Goal: Obtain resource: Download file/media

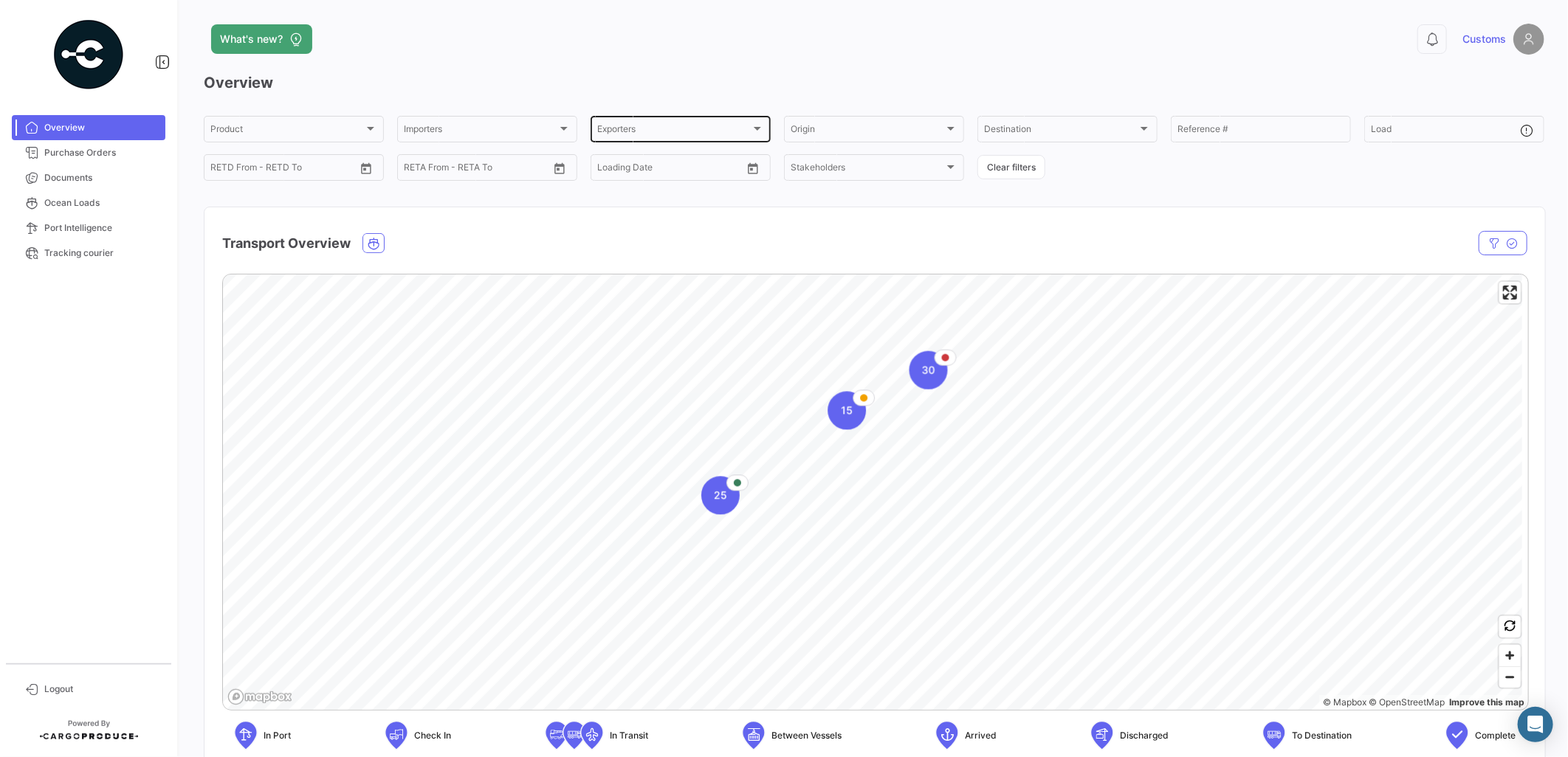
click at [681, 115] on div "Exporters Exporters" at bounding box center [680, 128] width 167 height 29
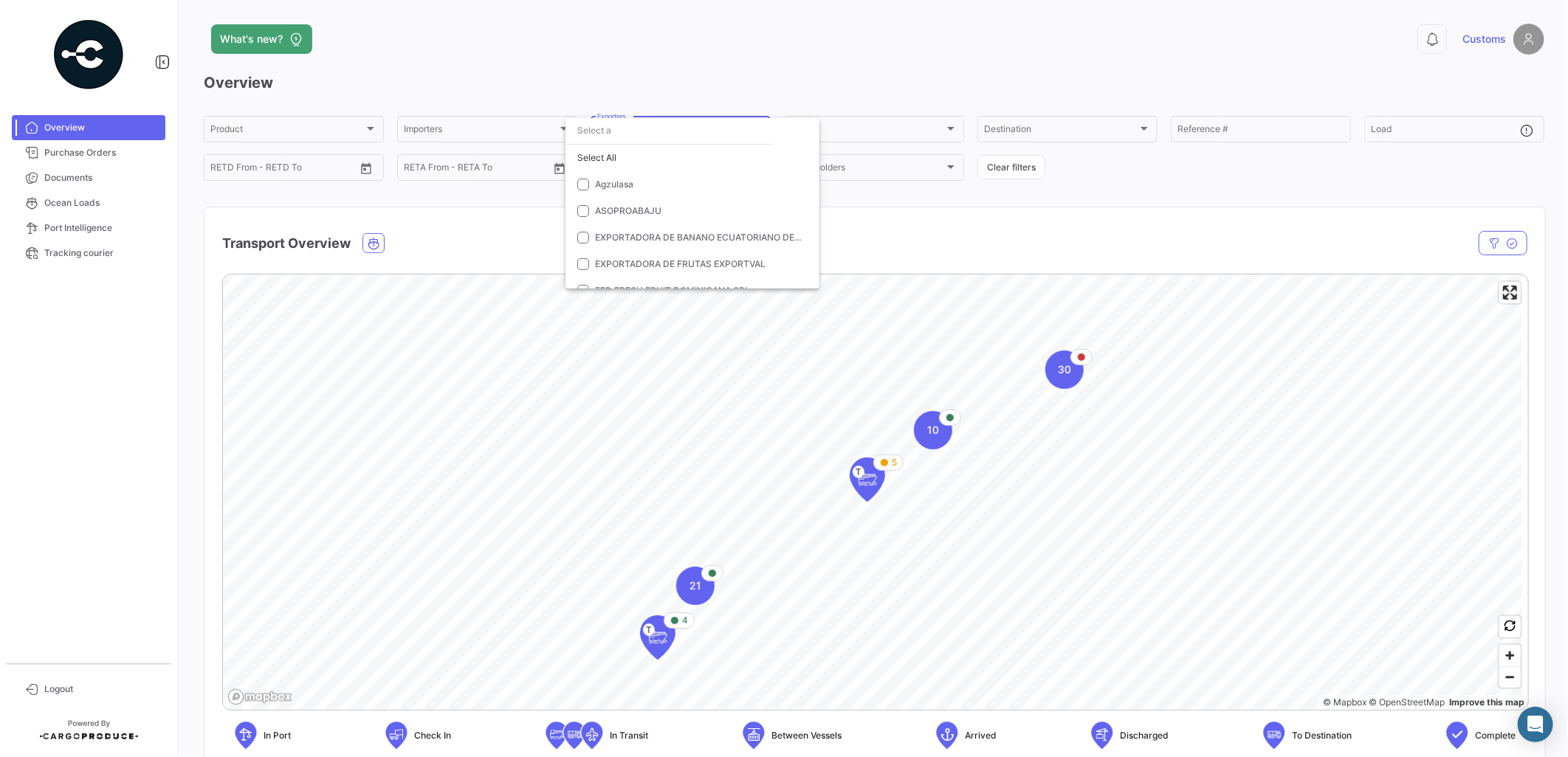
click at [54, 155] on div at bounding box center [784, 378] width 1568 height 757
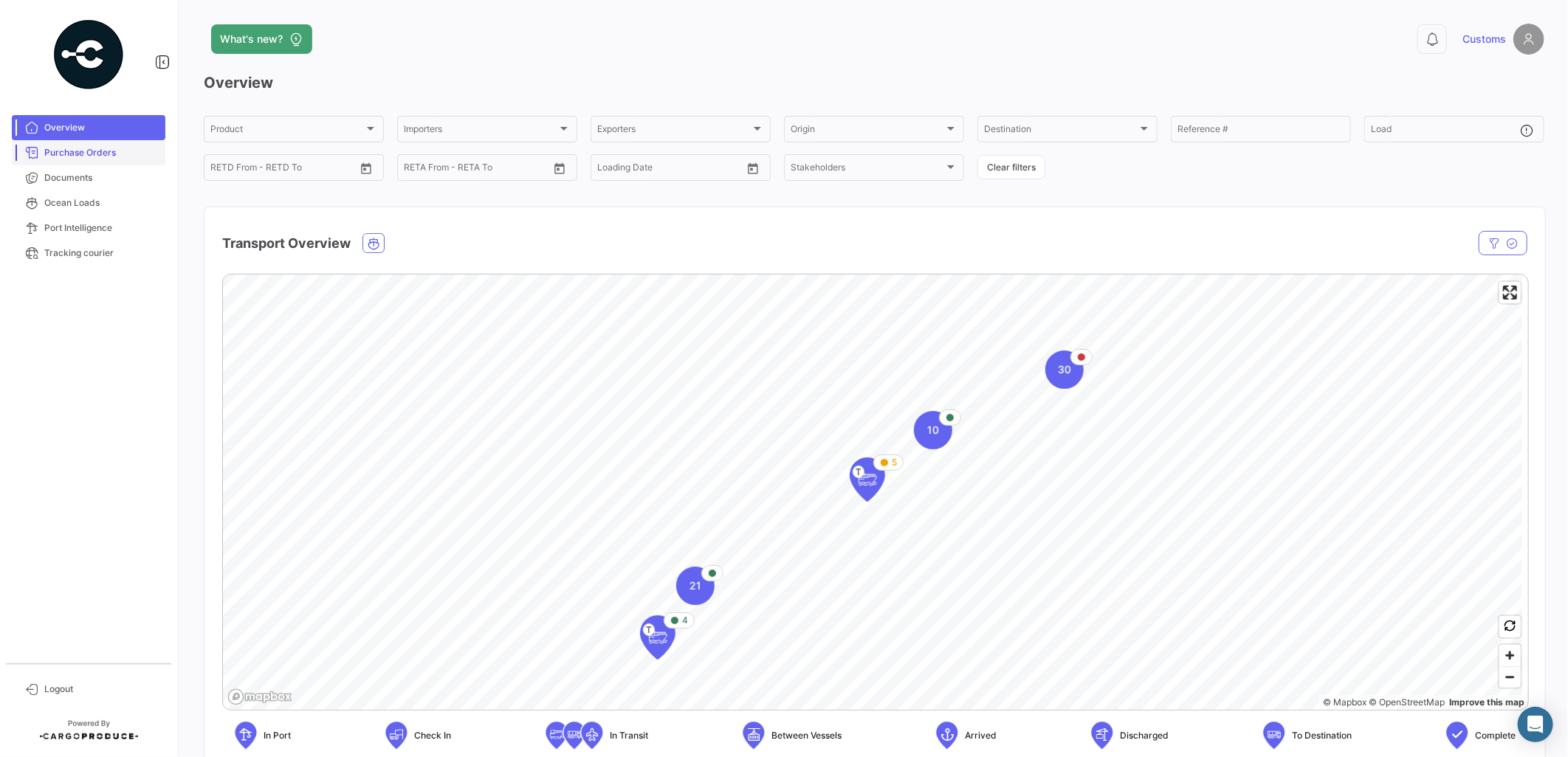
click at [70, 153] on span "Purchase Orders" at bounding box center [102, 153] width 115 height 13
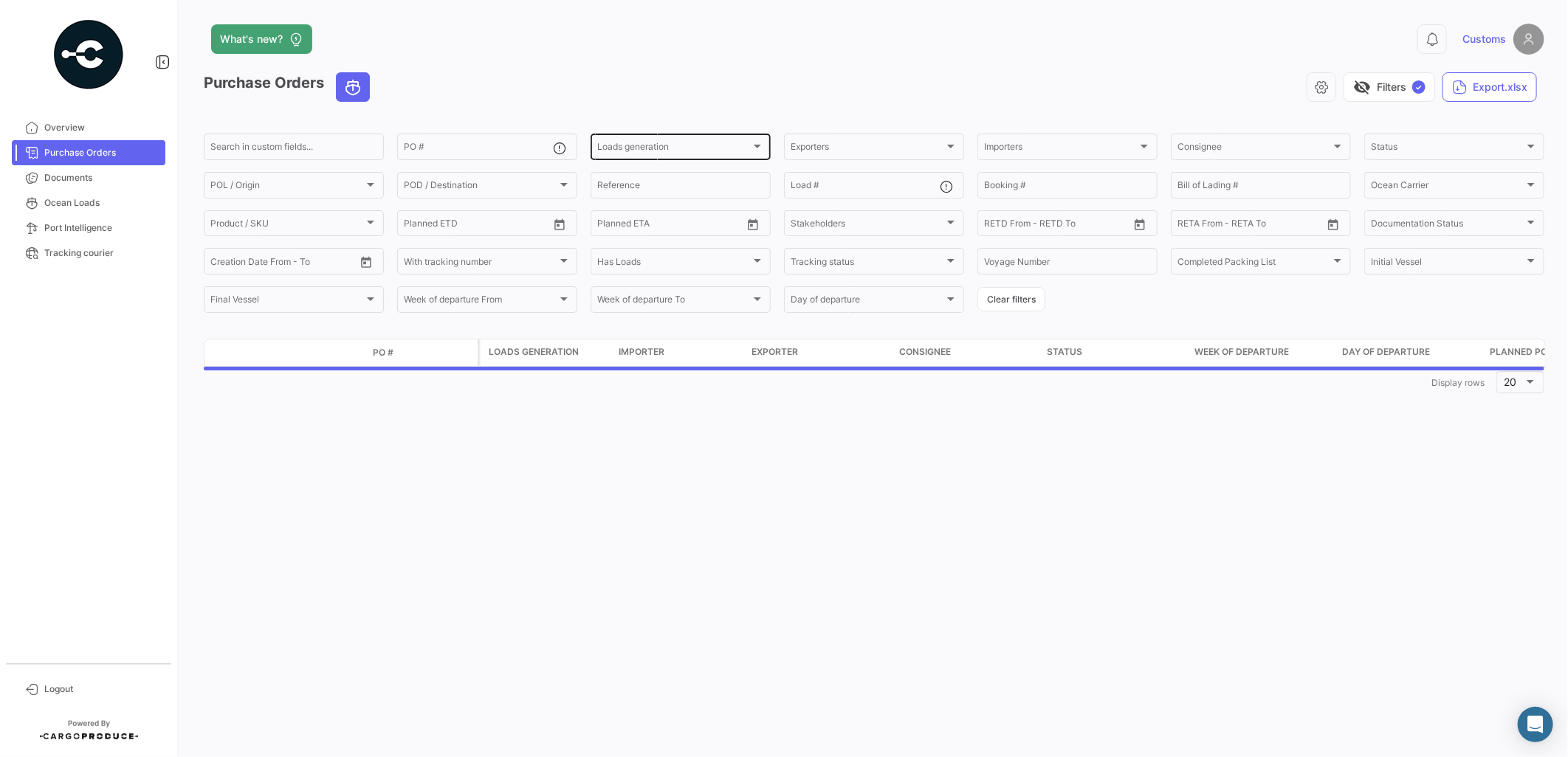
click at [660, 149] on span "Loads generation" at bounding box center [673, 149] width 154 height 10
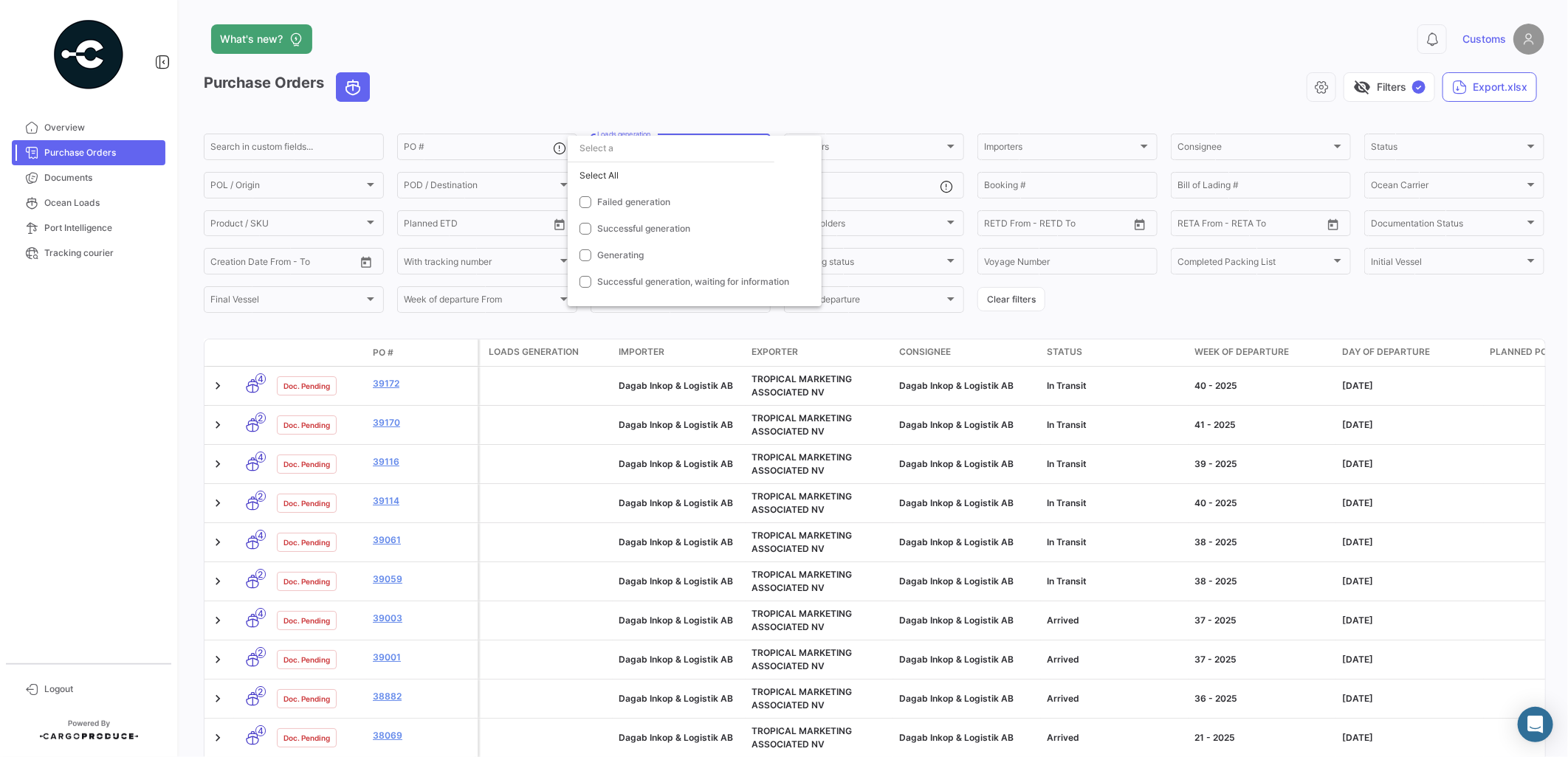
click at [853, 146] on div at bounding box center [784, 378] width 1568 height 757
click at [879, 149] on div "Exporters" at bounding box center [867, 149] width 154 height 10
click at [71, 181] on div at bounding box center [784, 378] width 1568 height 757
click at [71, 180] on span "Documents" at bounding box center [102, 178] width 115 height 13
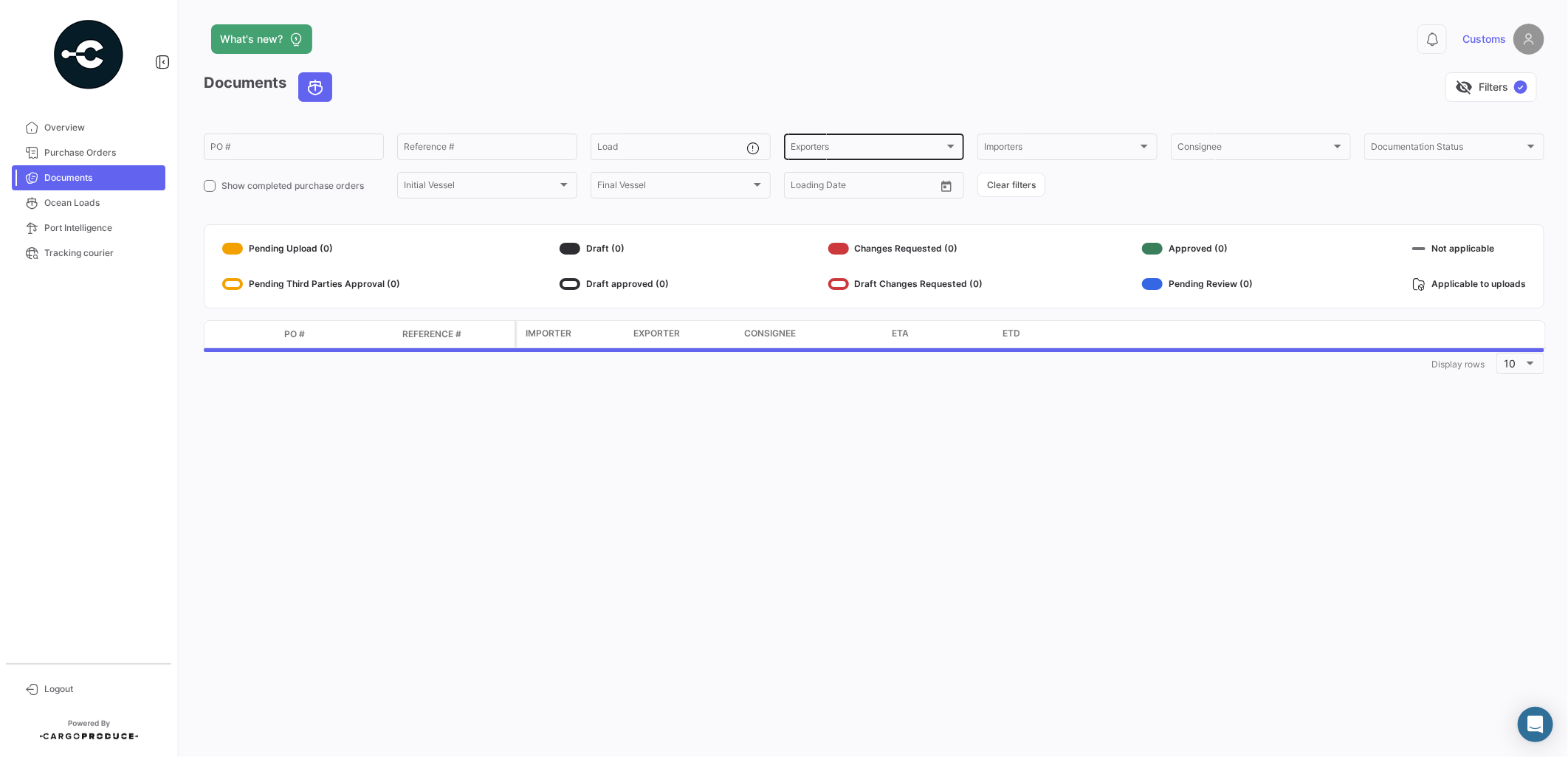
click at [835, 158] on form "PO # Reference # Load Exporters Exporters Importers Importers Consignee Consign…" at bounding box center [874, 166] width 1341 height 70
click at [834, 156] on div "Exporters Exporters" at bounding box center [874, 146] width 167 height 29
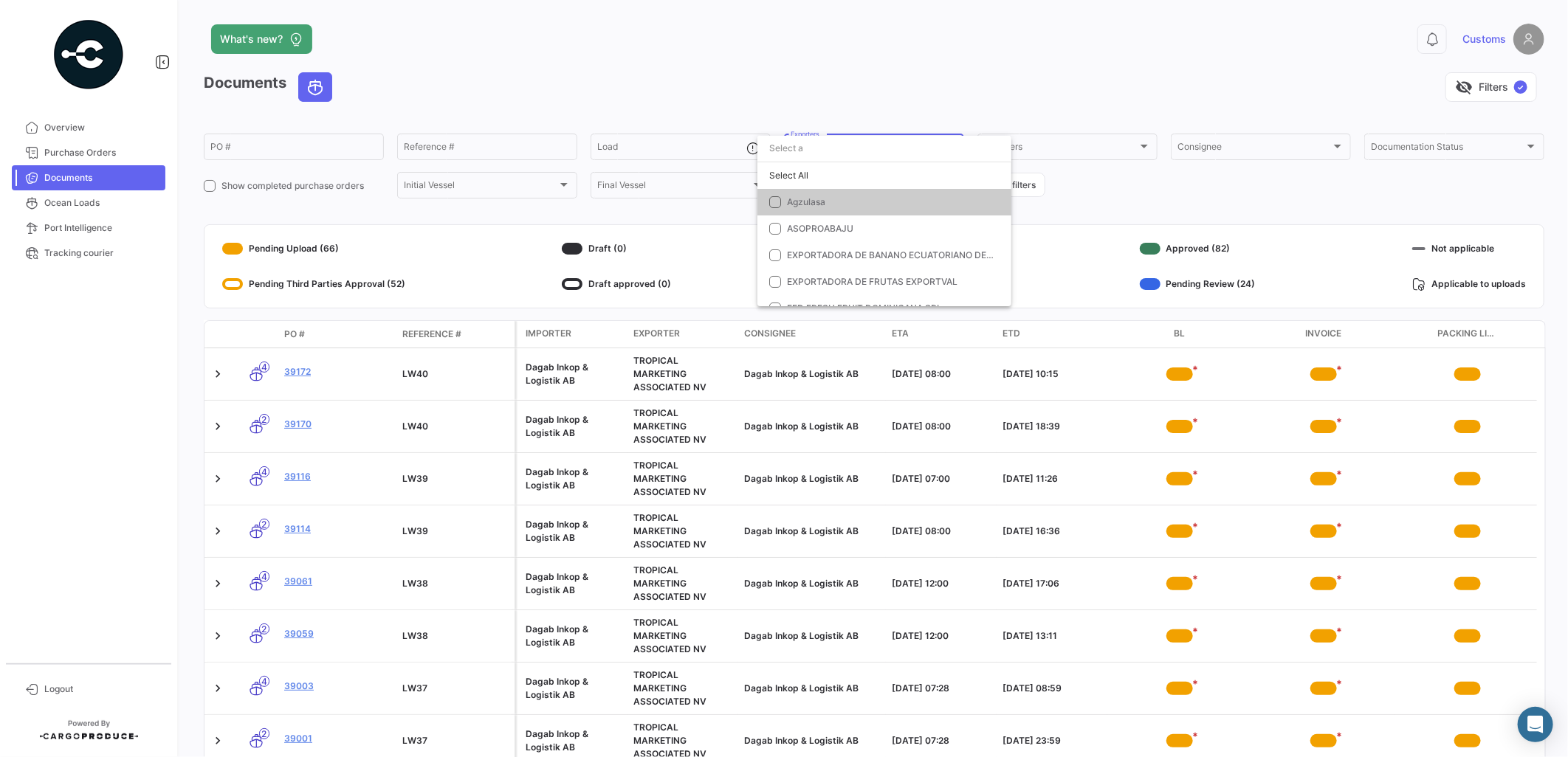
click at [497, 138] on div at bounding box center [784, 378] width 1568 height 757
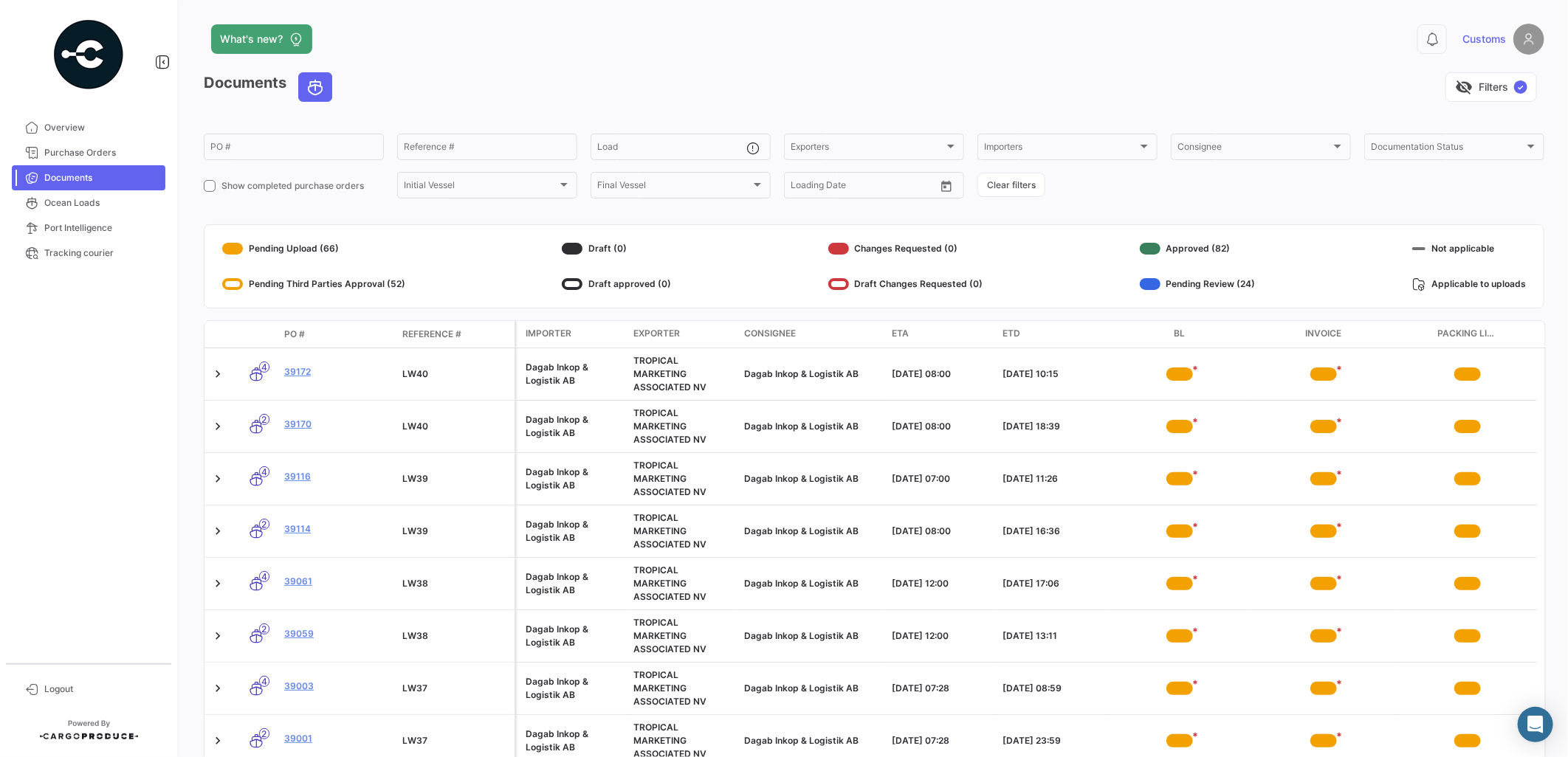
click at [352, 128] on app-list-header "Documents visibility_off Filters ✓ PO # Reference # Load Exporters Exporters Im…" at bounding box center [874, 136] width 1341 height 128
click at [348, 144] on input "PO #" at bounding box center [294, 149] width 167 height 10
click at [296, 149] on input "PO #" at bounding box center [294, 149] width 167 height 10
type input "63993"
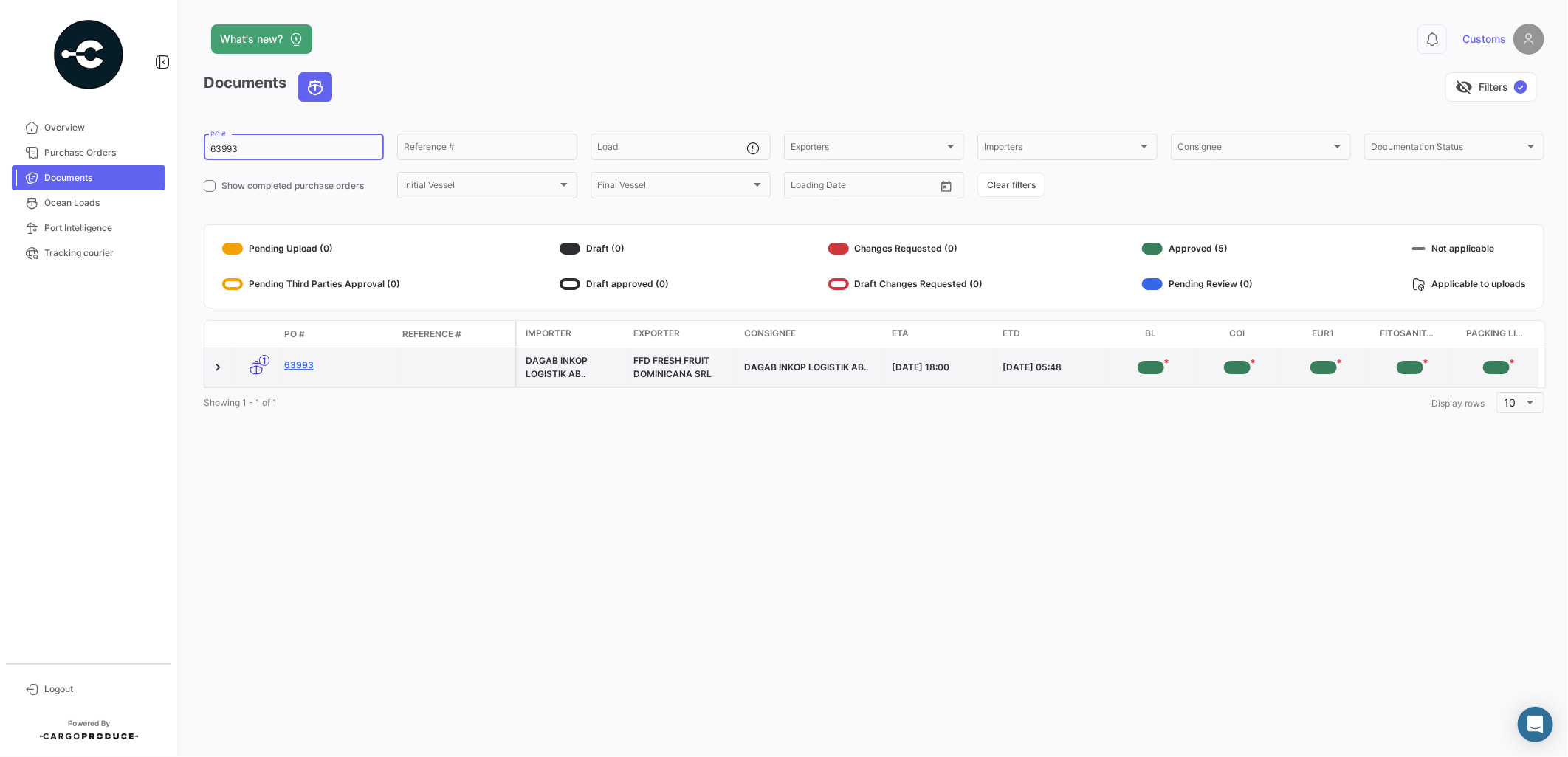
click at [304, 363] on link "63993" at bounding box center [337, 365] width 107 height 13
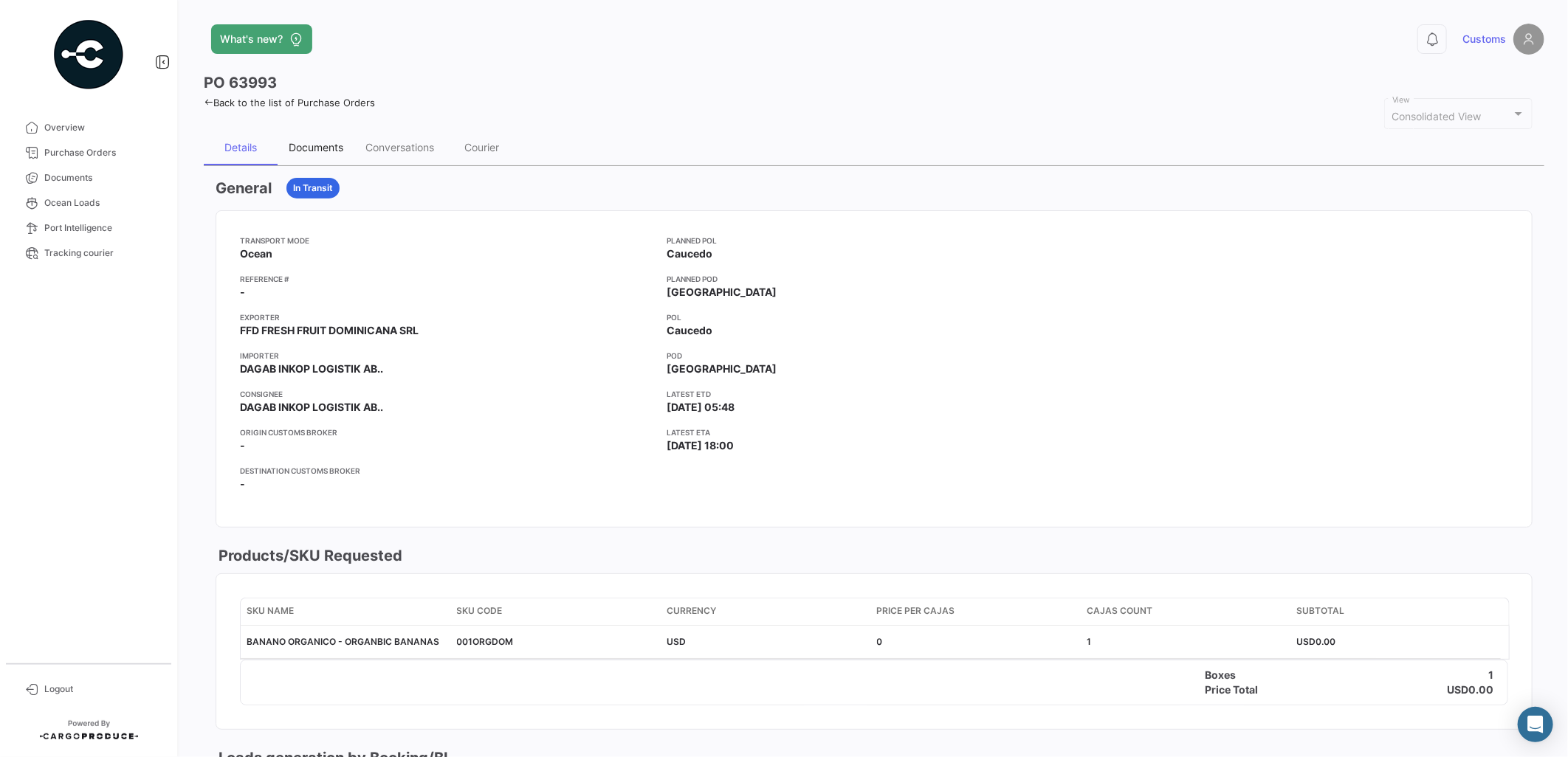
click at [329, 141] on div "Documents" at bounding box center [316, 147] width 55 height 13
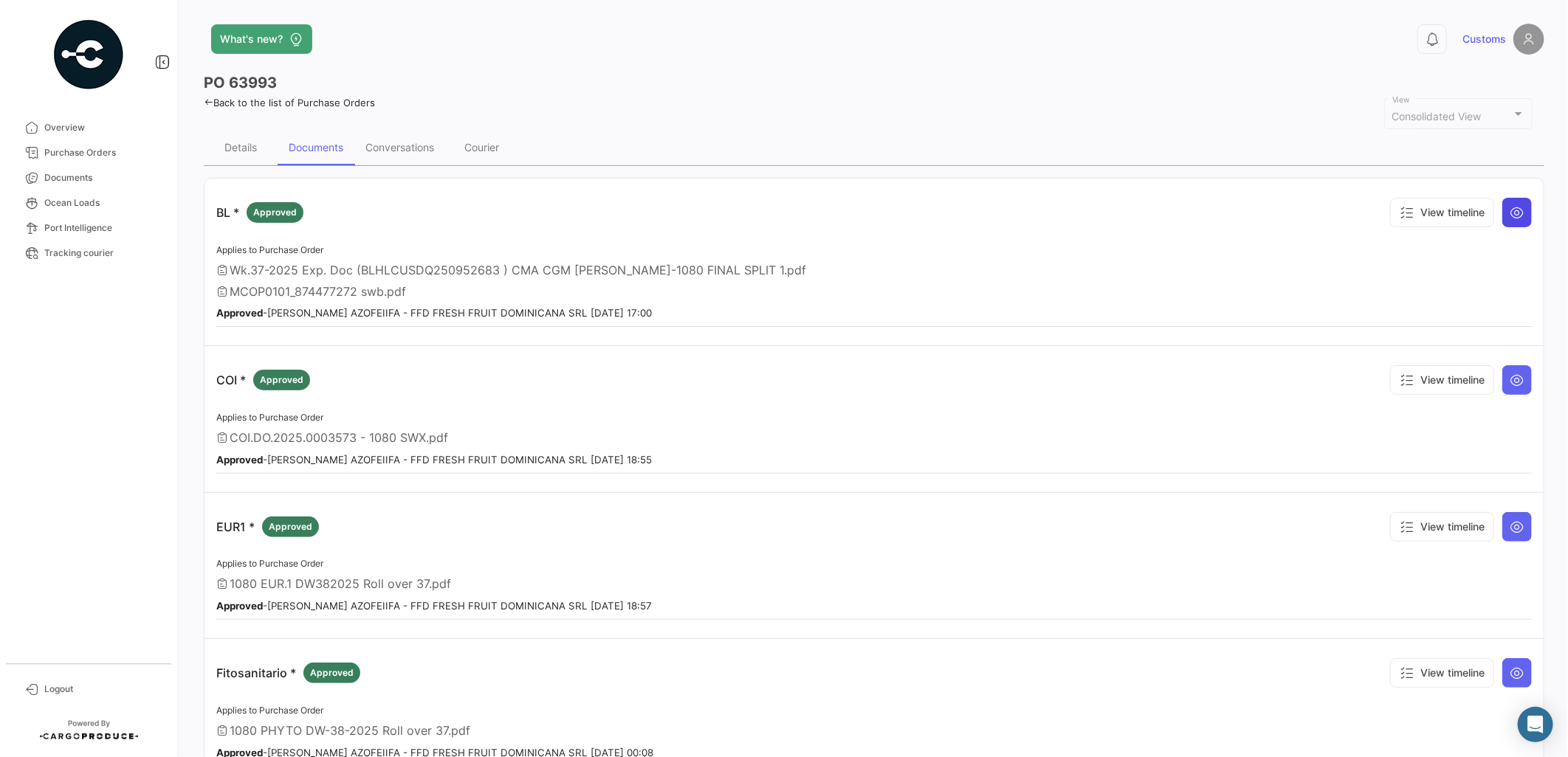
click at [1510, 211] on icon at bounding box center [1517, 212] width 15 height 15
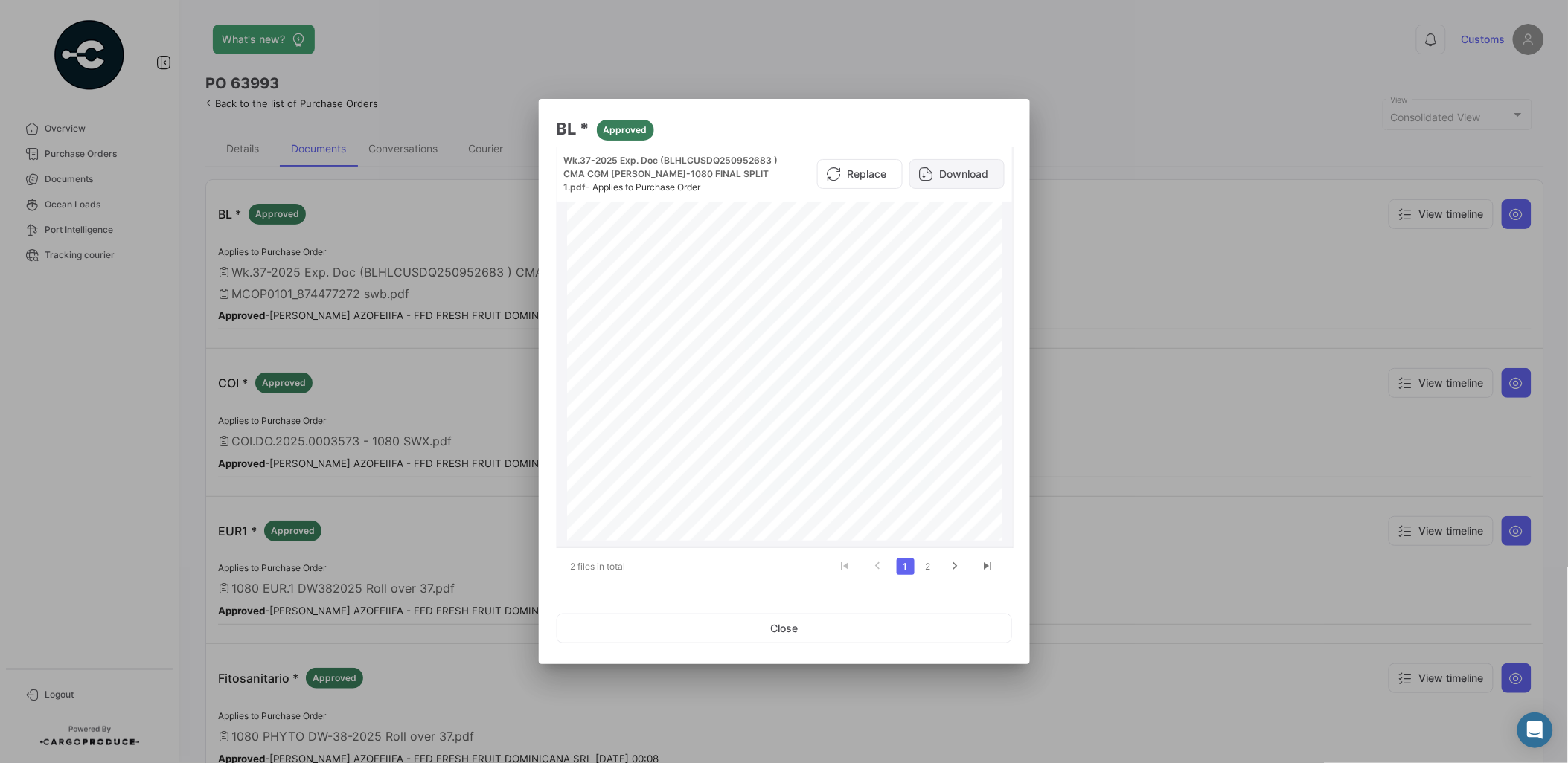
click at [945, 178] on button "Download" at bounding box center [957, 173] width 96 height 30
drag, startPoint x: 832, startPoint y: 634, endPoint x: 851, endPoint y: 618, distance: 24.8
click at [834, 630] on button "Close" at bounding box center [784, 628] width 455 height 30
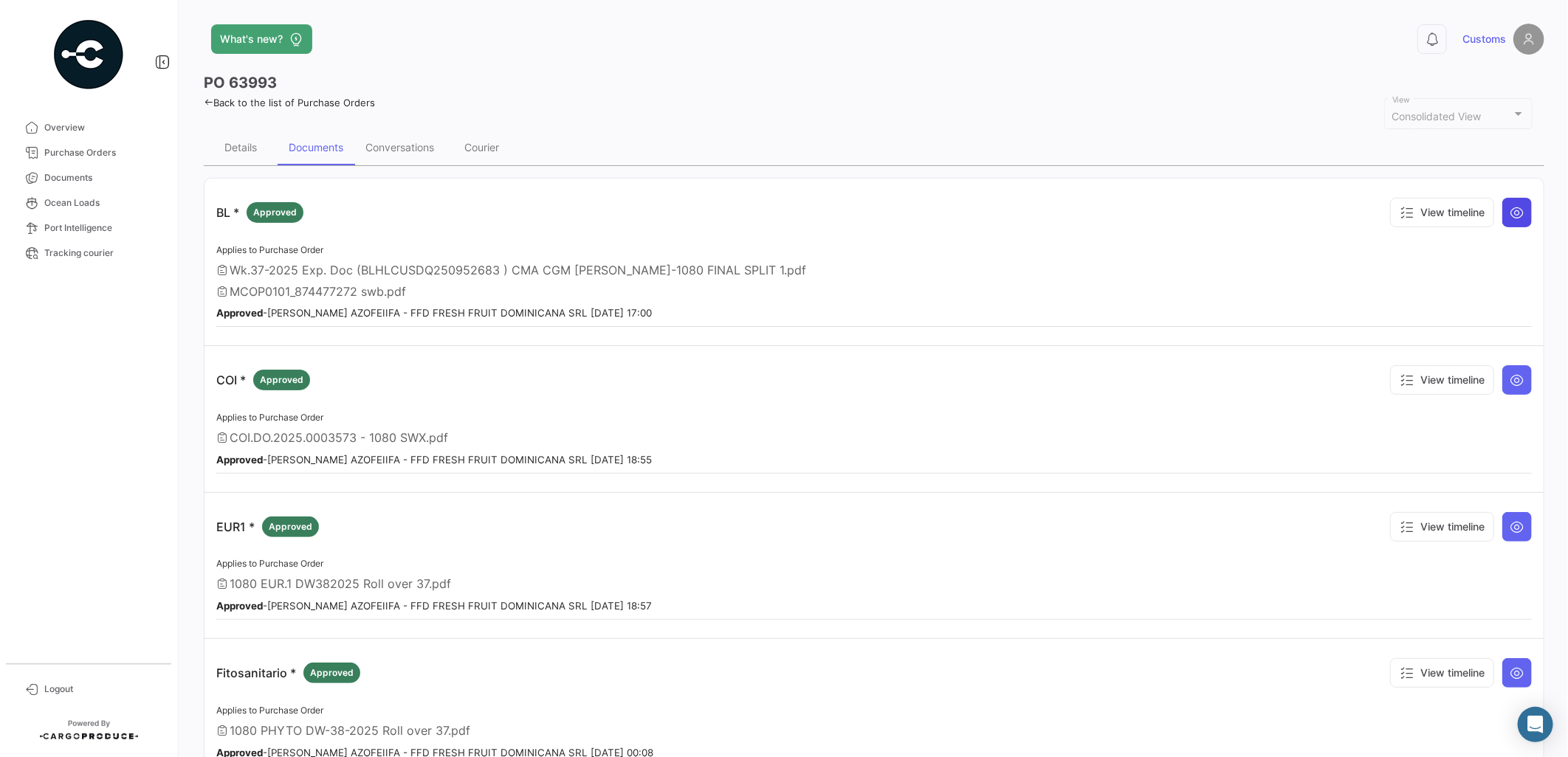
click at [1509, 217] on icon at bounding box center [1517, 212] width 15 height 15
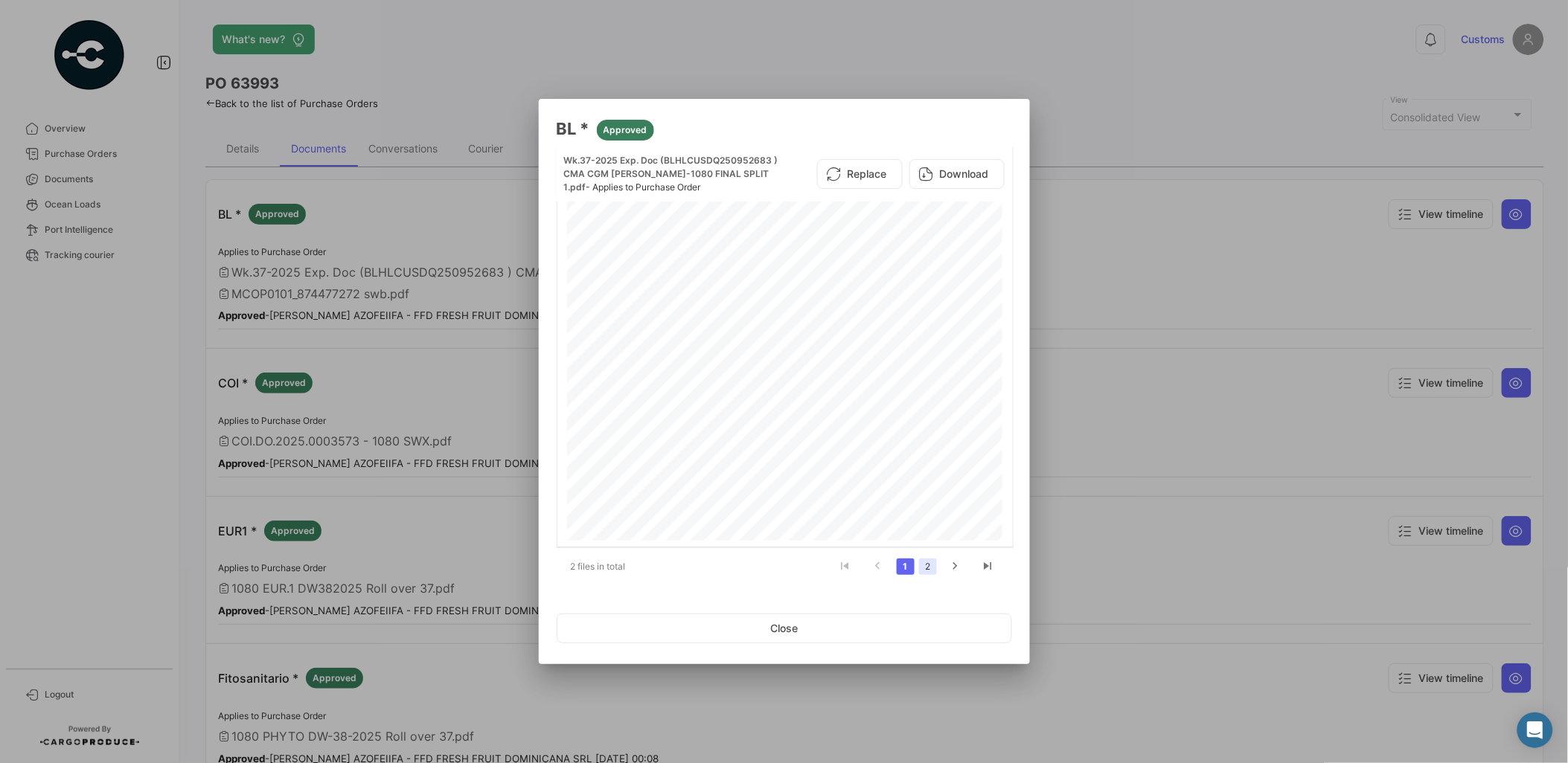
click at [932, 565] on link "2" at bounding box center [927, 566] width 18 height 16
click at [965, 165] on button "Download" at bounding box center [957, 168] width 96 height 30
click at [717, 629] on button "Close" at bounding box center [784, 628] width 455 height 30
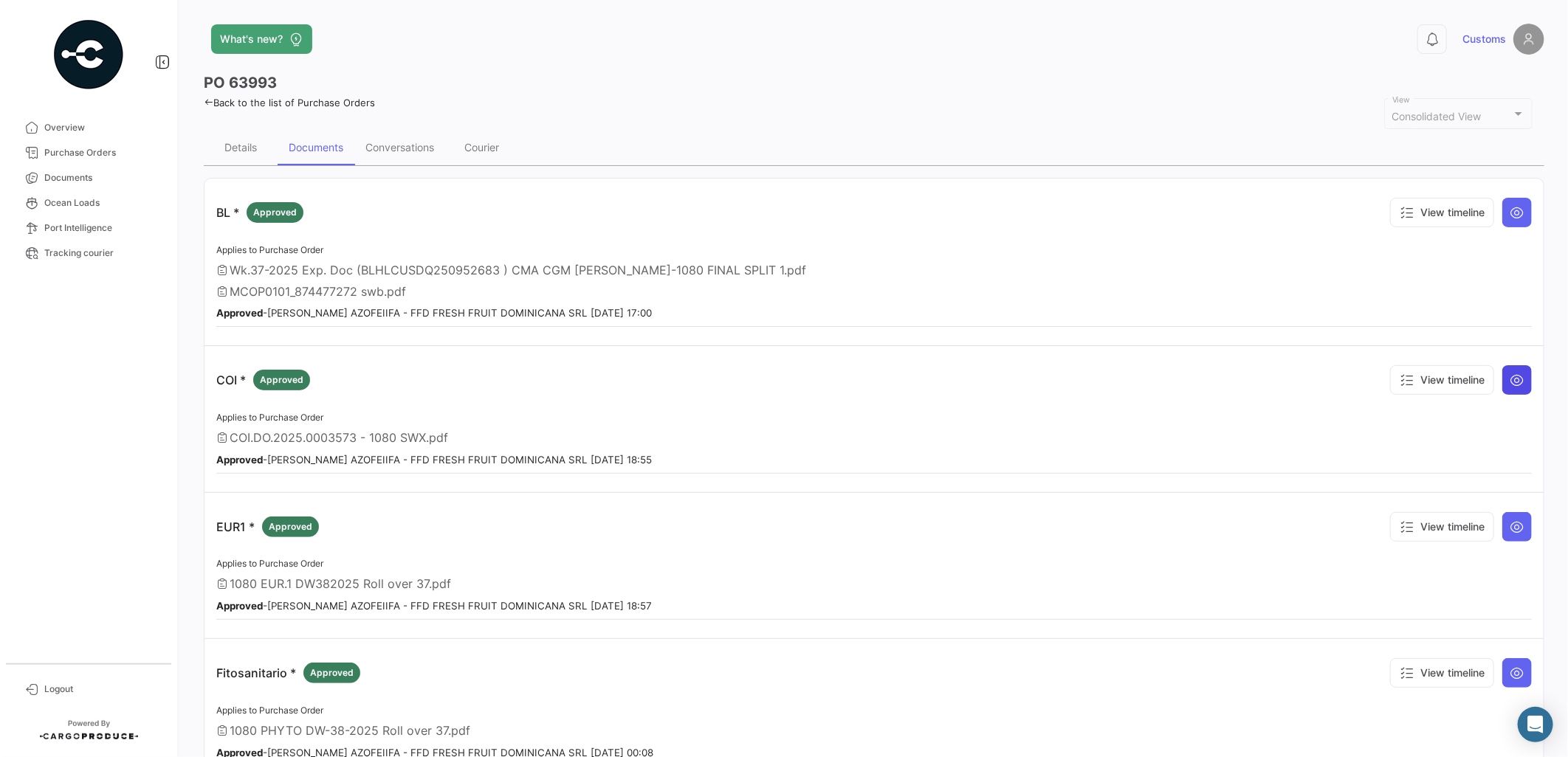
click at [1502, 365] on button at bounding box center [1516, 379] width 29 height 29
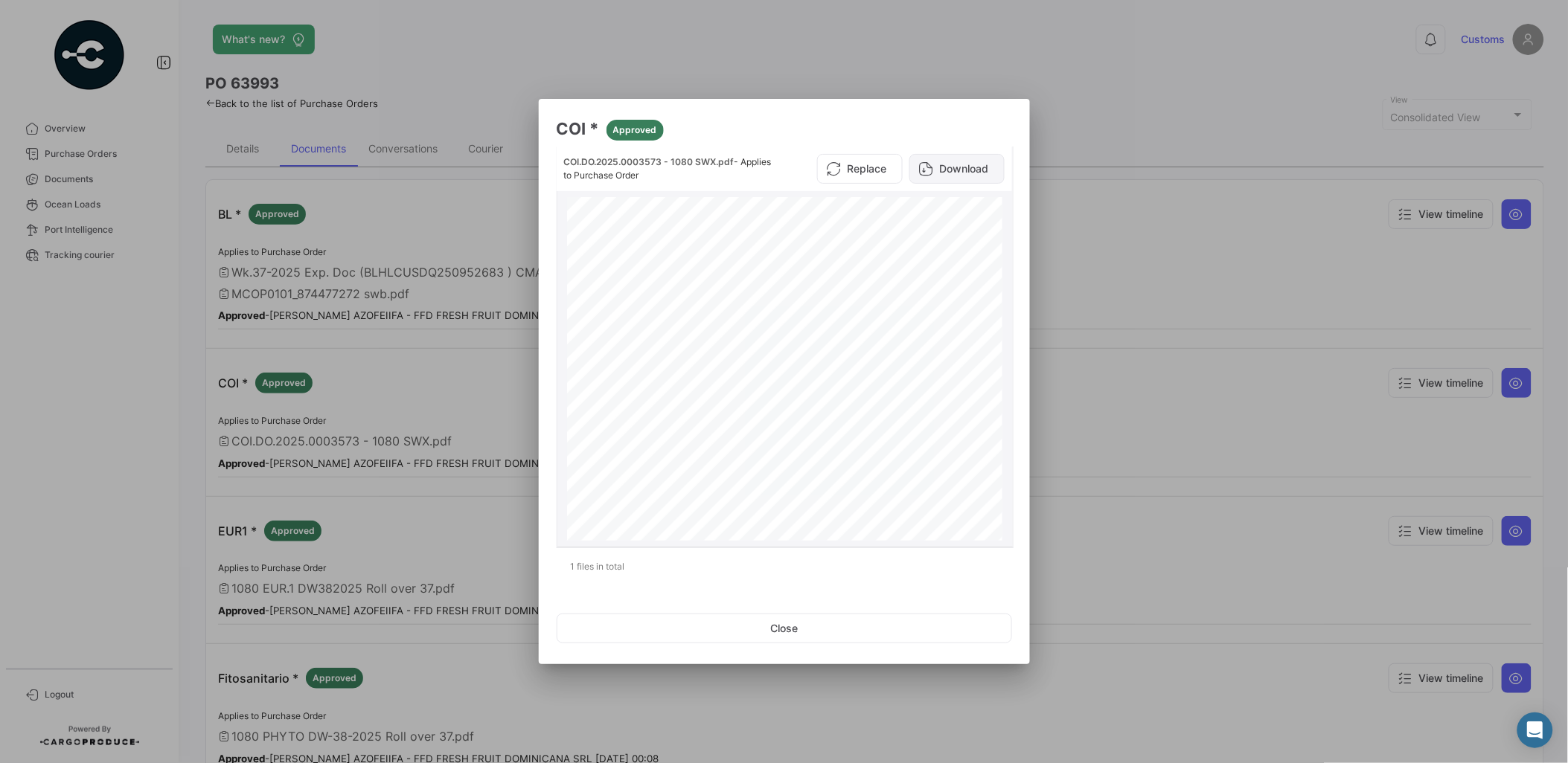
click at [945, 167] on button "Download" at bounding box center [957, 168] width 96 height 30
drag, startPoint x: 663, startPoint y: 158, endPoint x: 556, endPoint y: 162, distance: 107.1
click at [557, 162] on div "COI.DO.2025.0003573 - 1080 SWX.pdf - Applies to Purchase Order Replace Download" at bounding box center [784, 168] width 455 height 45
copy span "COI.DO.2025.0003573"
click at [346, 406] on div at bounding box center [784, 382] width 1568 height 763
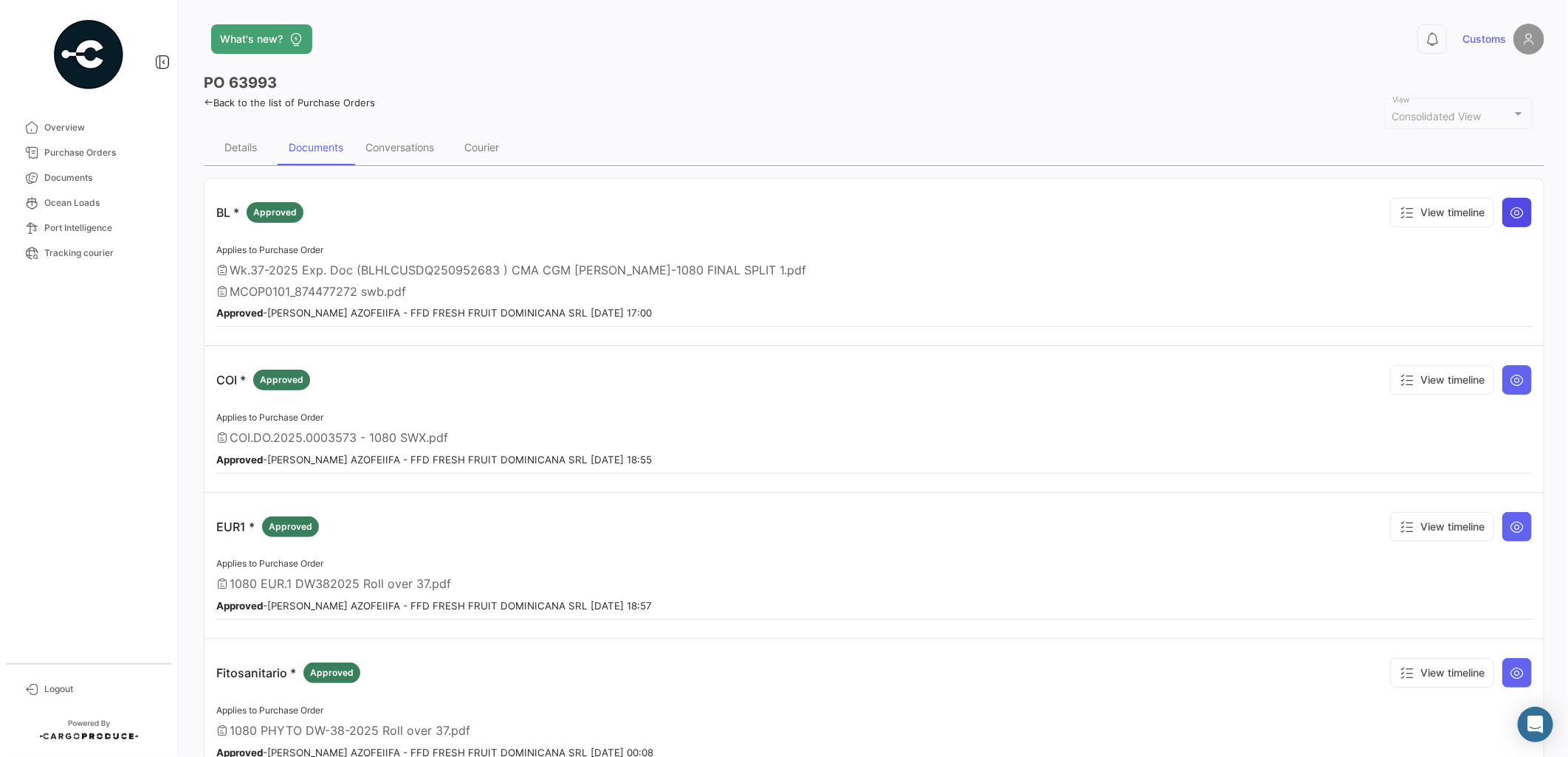
click at [1514, 212] on icon at bounding box center [1517, 212] width 15 height 15
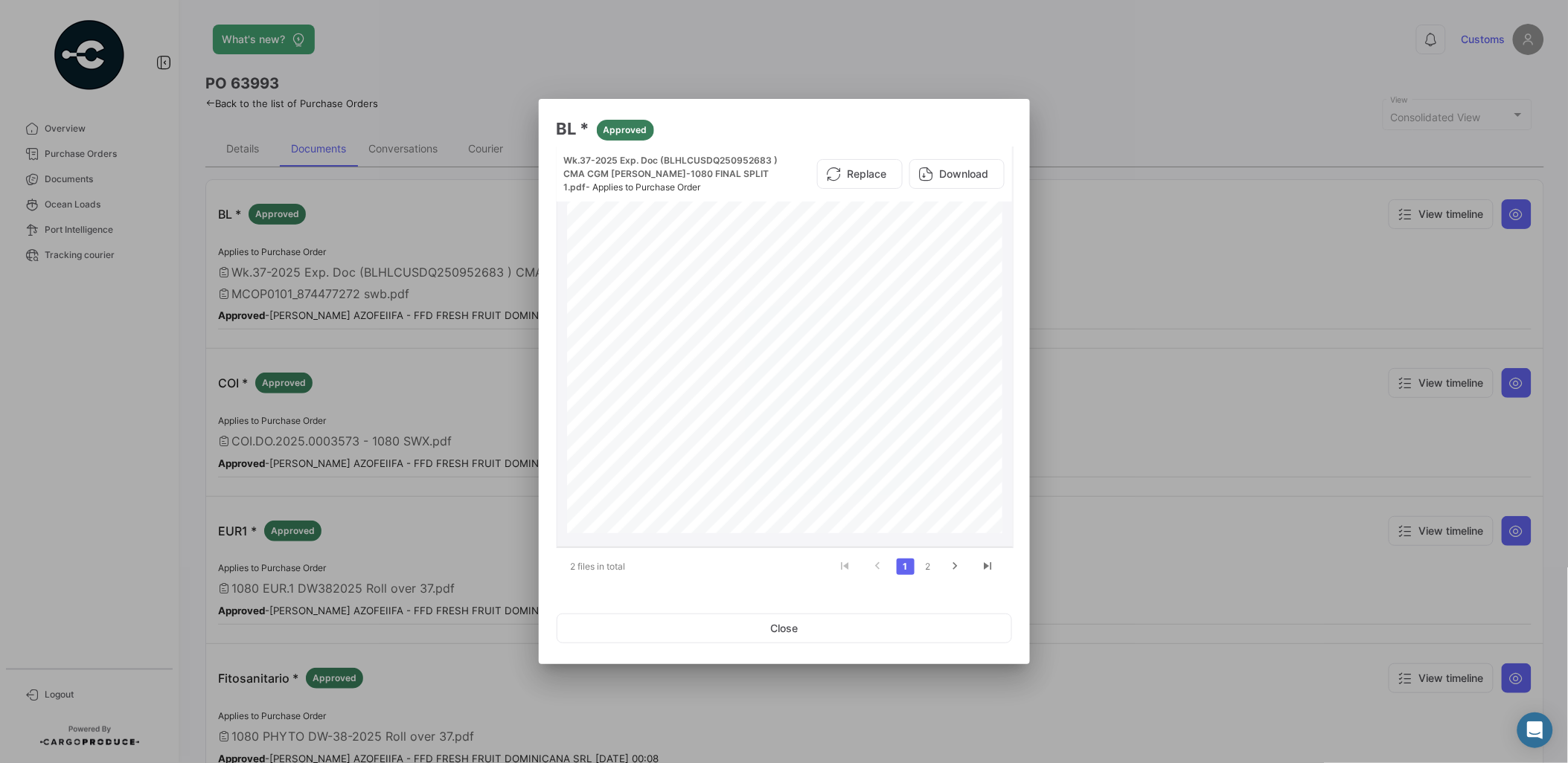
scroll to position [804, 0]
click at [932, 555] on li "2" at bounding box center [927, 567] width 22 height 25
click at [932, 562] on link "2" at bounding box center [927, 566] width 18 height 16
click at [471, 416] on div at bounding box center [784, 382] width 1568 height 763
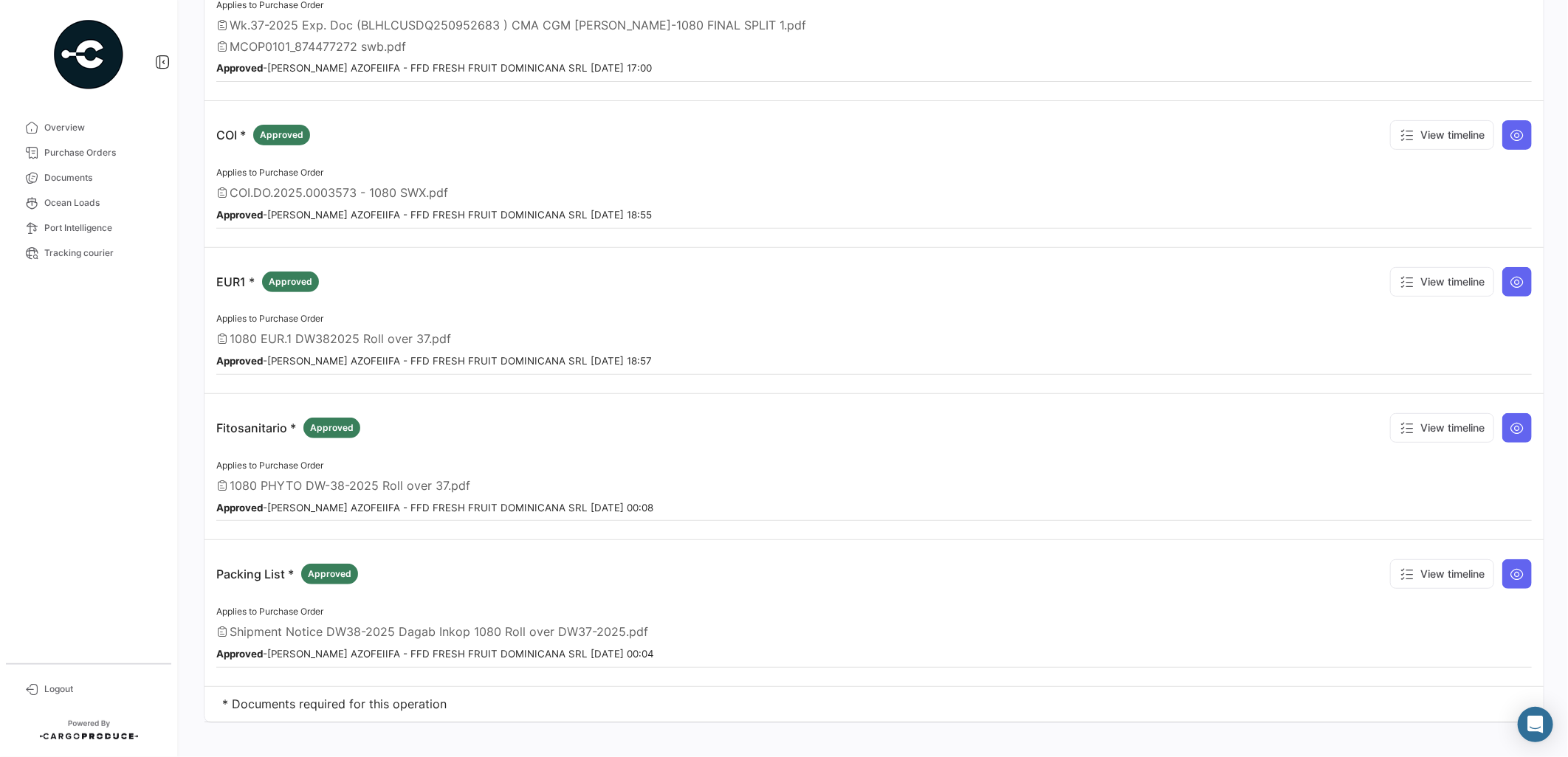
scroll to position [0, 0]
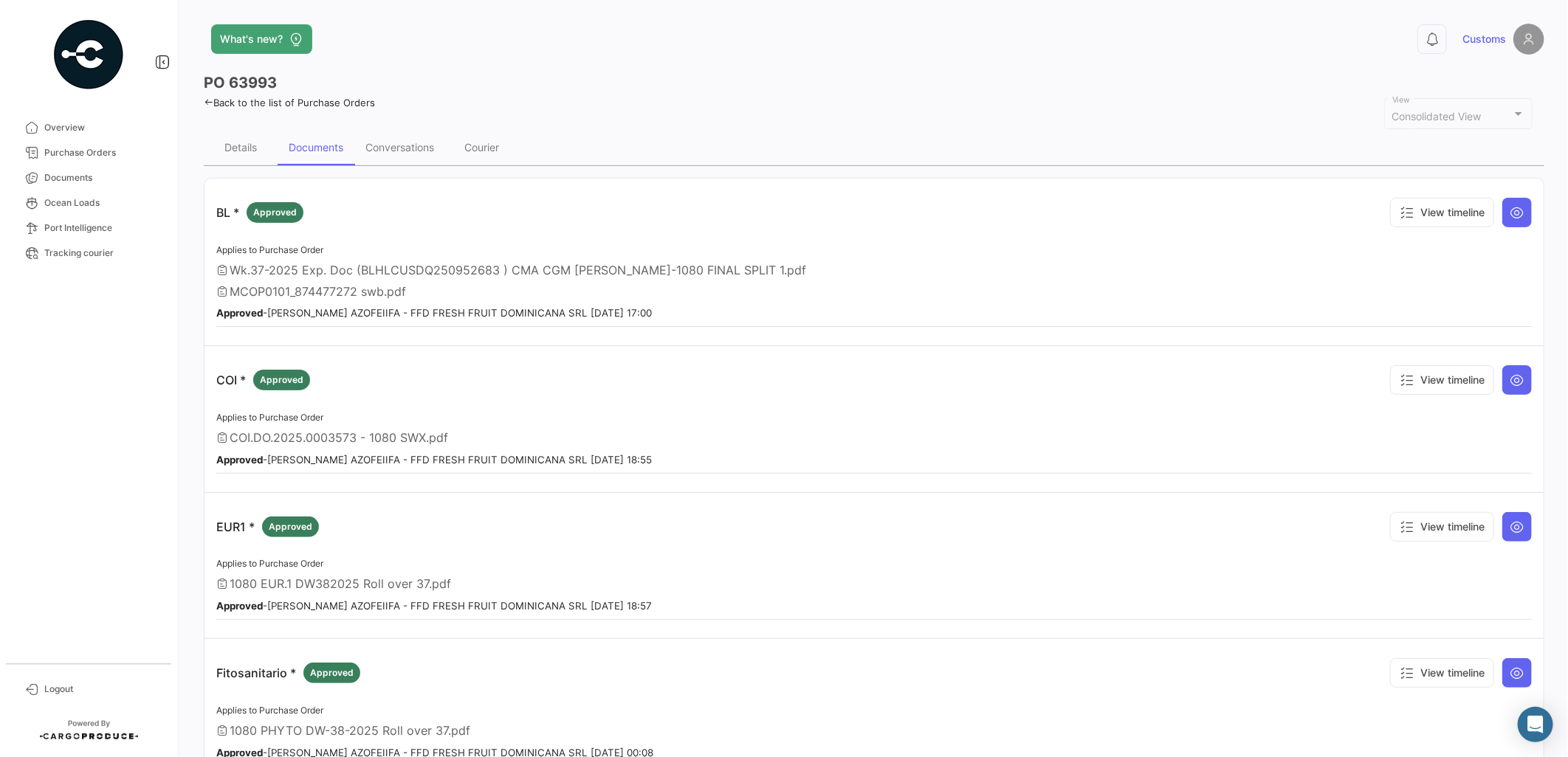
click at [328, 436] on span "COI.DO.2025.0003573 - 1080 SWX.pdf" at bounding box center [338, 438] width 218 height 15
click at [1515, 373] on icon at bounding box center [1517, 380] width 15 height 15
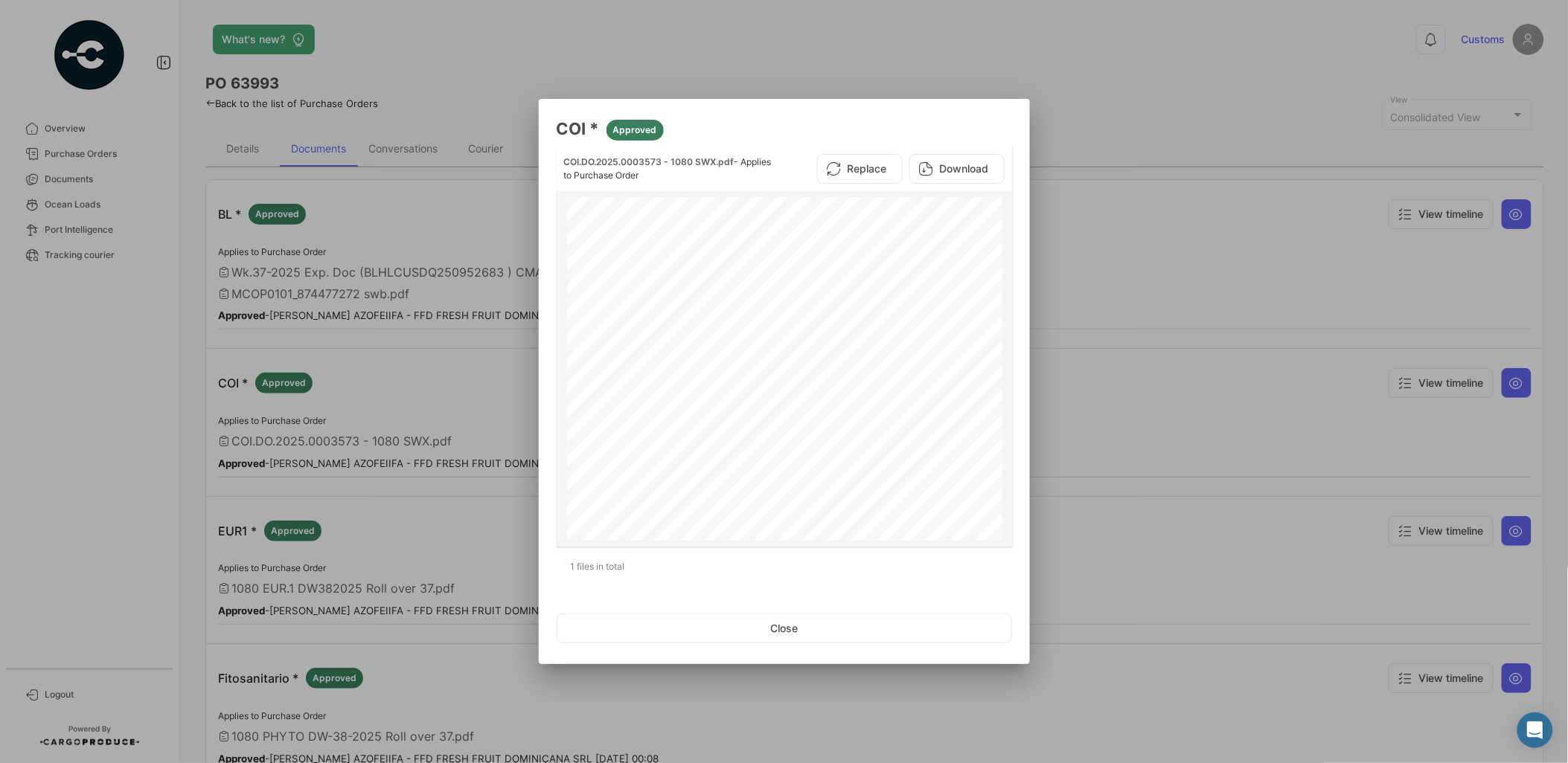
drag, startPoint x: 657, startPoint y: 166, endPoint x: 597, endPoint y: 169, distance: 60.1
click at [597, 169] on div "COI.DO.2025.0003573 - 1080 SWX.pdf - Applies to Purchase Order" at bounding box center [672, 169] width 216 height 27
drag, startPoint x: 597, startPoint y: 169, endPoint x: 629, endPoint y: 162, distance: 32.8
click at [629, 162] on span "COI.DO.2025.0003573 - 1080 SWX.pdf" at bounding box center [649, 162] width 170 height 11
drag, startPoint x: 663, startPoint y: 160, endPoint x: 563, endPoint y: 157, distance: 100.0
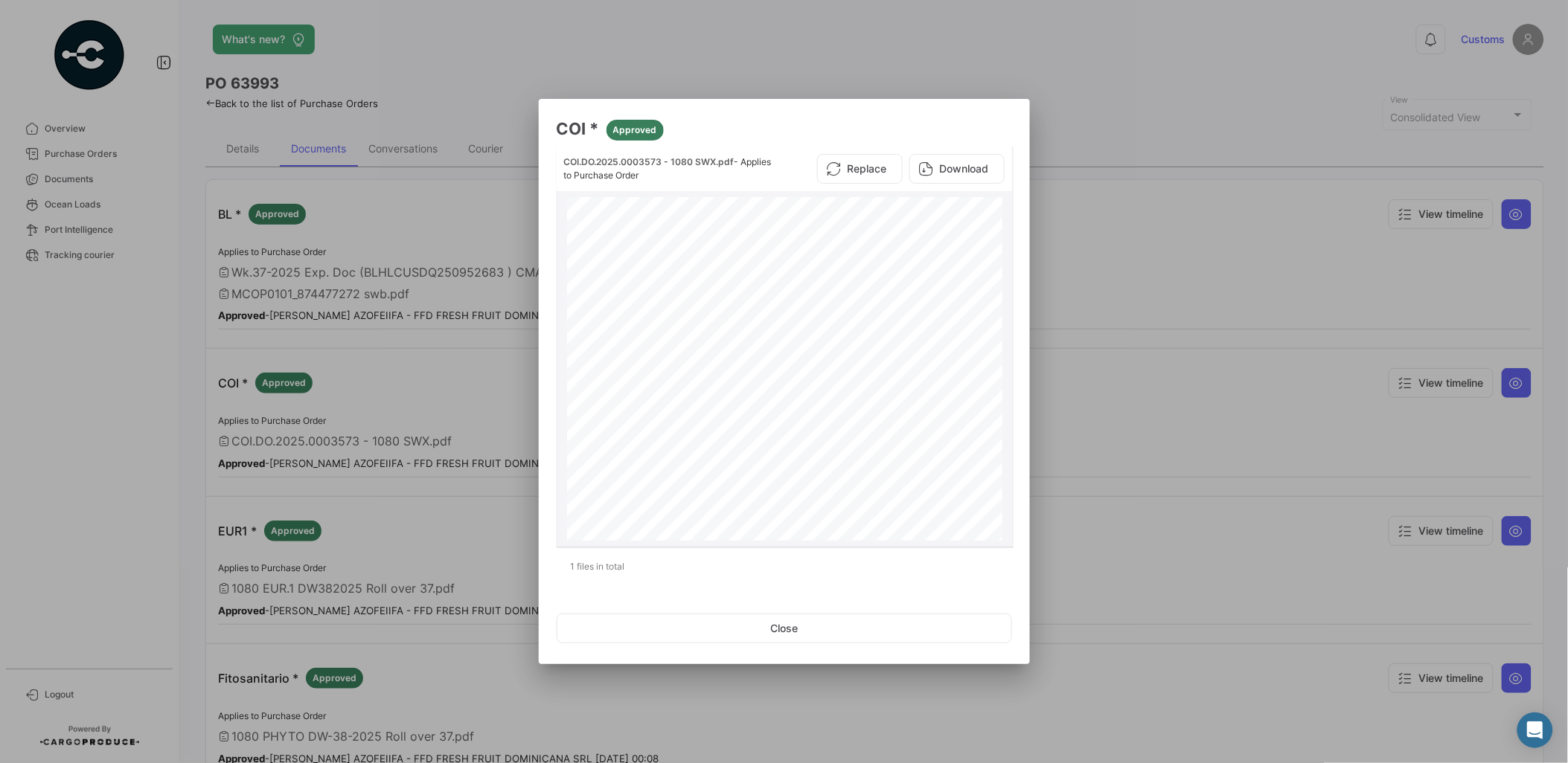
click at [563, 157] on div "COI.DO.2025.0003573 - 1080 SWX.pdf - Applies to Purchase Order Replace Download" at bounding box center [784, 168] width 455 height 45
copy span "COI.DO.2025.0003573"
click at [890, 63] on div at bounding box center [784, 382] width 1568 height 763
